Goal: Transaction & Acquisition: Purchase product/service

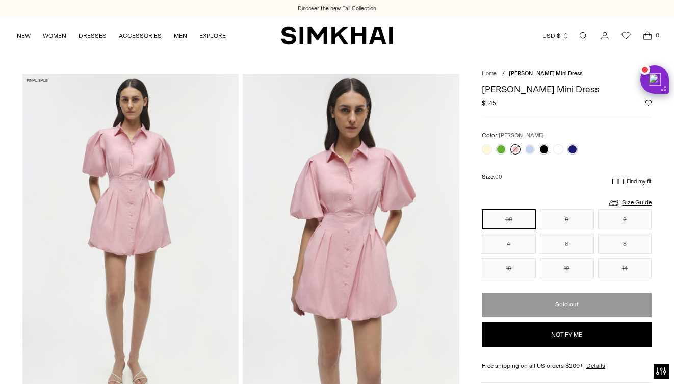
scroll to position [28, 0]
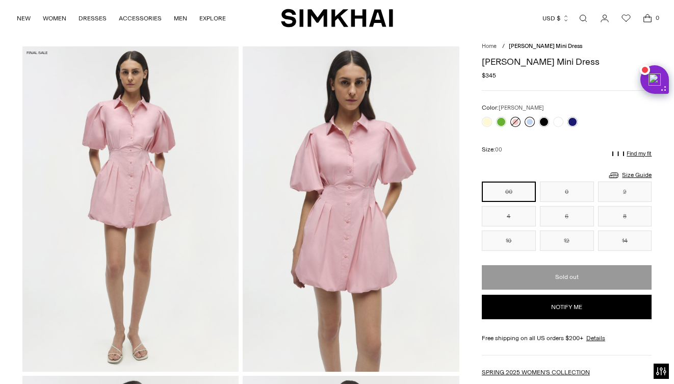
click at [528, 117] on link at bounding box center [529, 122] width 10 height 10
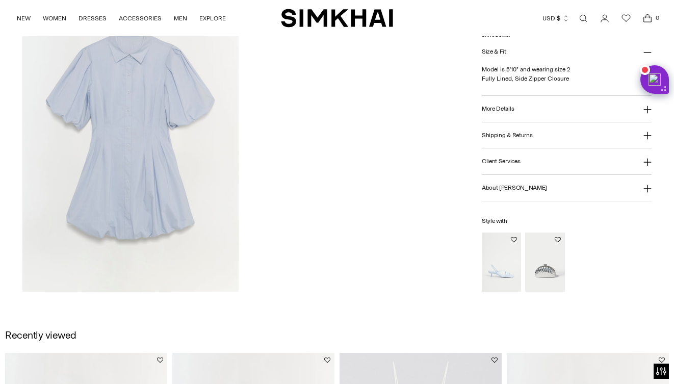
scroll to position [658, 0]
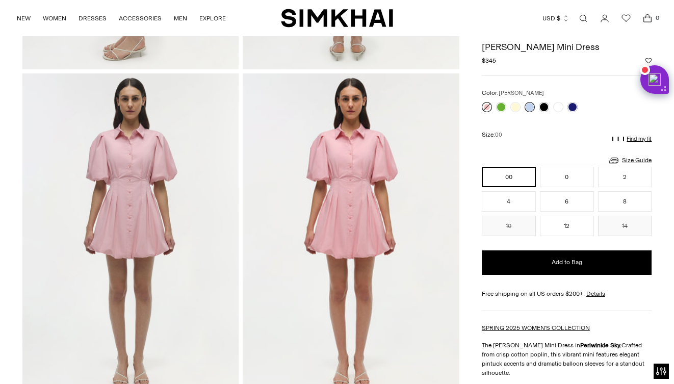
click at [490, 104] on link at bounding box center [487, 107] width 10 height 10
